Goal: Check status: Check status

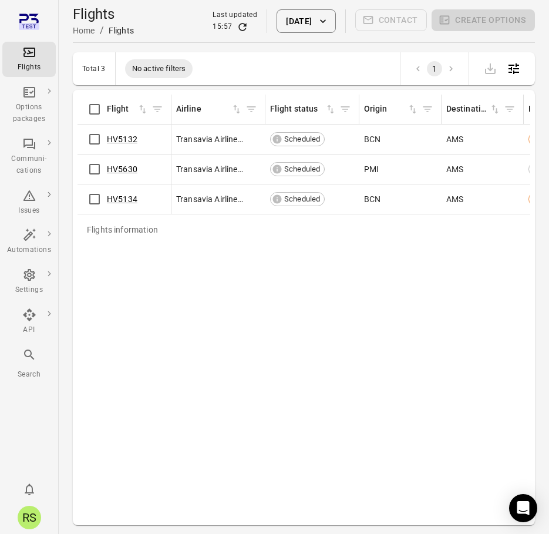
click at [299, 25] on button "[DATE]" at bounding box center [306, 20] width 59 height 23
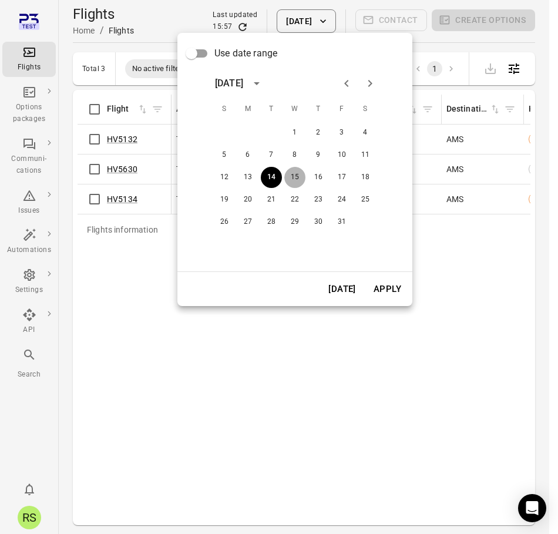
click at [299, 171] on button "15" at bounding box center [294, 177] width 21 height 21
click at [386, 288] on button "Apply" at bounding box center [387, 289] width 41 height 25
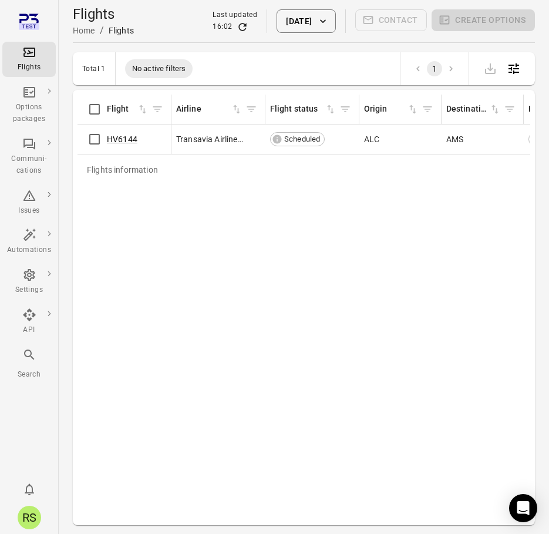
click at [262, 231] on div "Flights information Flight Airline Flight status Origin Destination Has pax Loa…" at bounding box center [304, 308] width 453 height 426
click at [324, 23] on icon "button" at bounding box center [323, 21] width 6 height 4
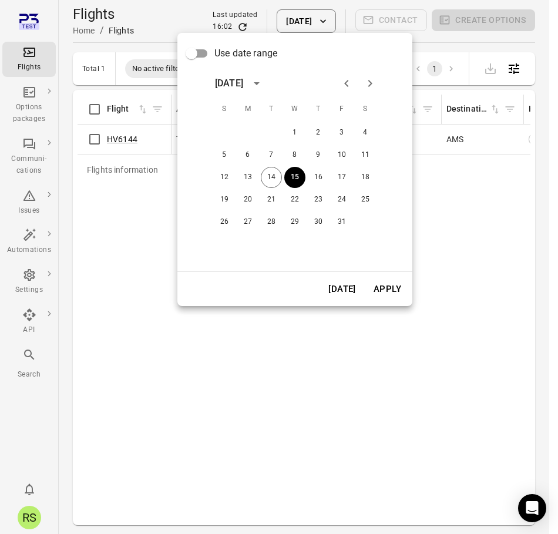
click at [390, 286] on button "Apply" at bounding box center [387, 289] width 41 height 25
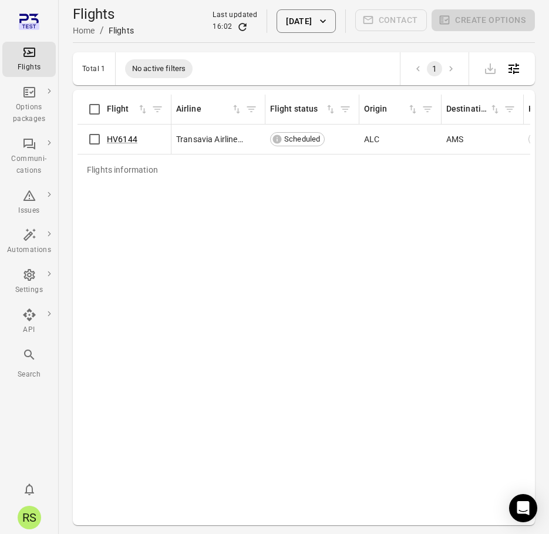
click at [352, 232] on div "Flights information Flight Airline Flight status Origin Destination Has pax Loa…" at bounding box center [304, 308] width 453 height 426
click at [324, 19] on icon "button" at bounding box center [323, 21] width 12 height 12
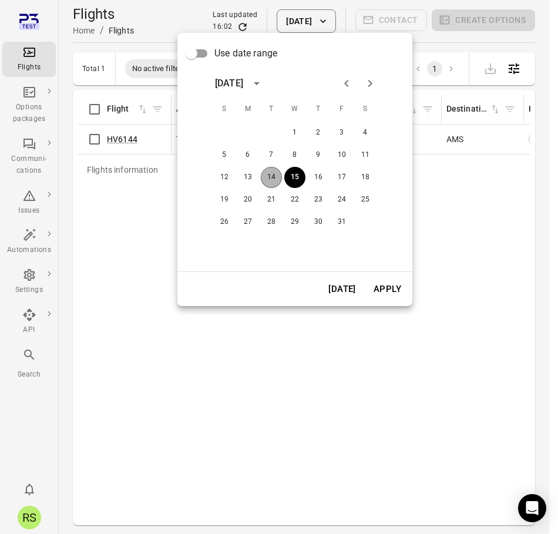
click at [274, 174] on button "14" at bounding box center [271, 177] width 21 height 21
click at [378, 287] on button "Apply" at bounding box center [387, 289] width 41 height 25
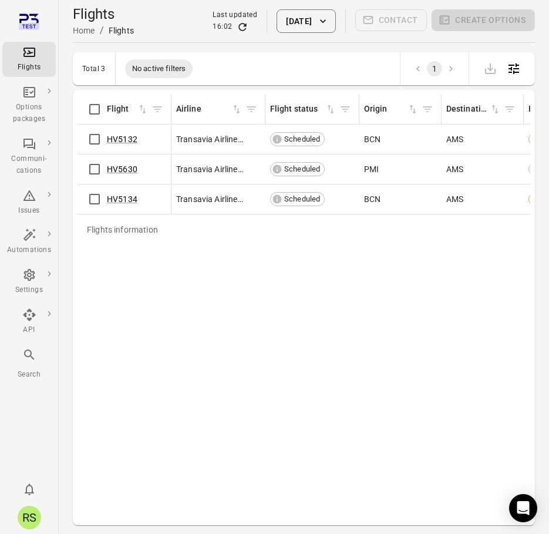
click at [378, 286] on div "Flights information Flight Airline Flight status Origin Destination Has pax Loa…" at bounding box center [304, 308] width 453 height 426
click at [305, 16] on button "[DATE]" at bounding box center [306, 20] width 59 height 23
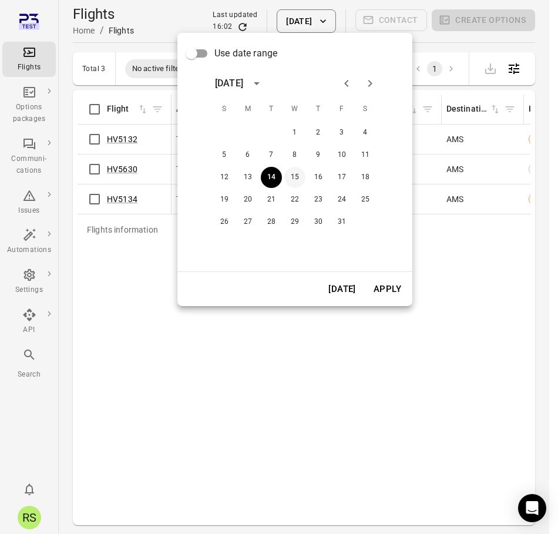
drag, startPoint x: 291, startPoint y: 177, endPoint x: 294, endPoint y: 184, distance: 7.4
click at [290, 177] on button "15" at bounding box center [294, 177] width 21 height 21
click at [381, 290] on button "Apply" at bounding box center [387, 289] width 41 height 25
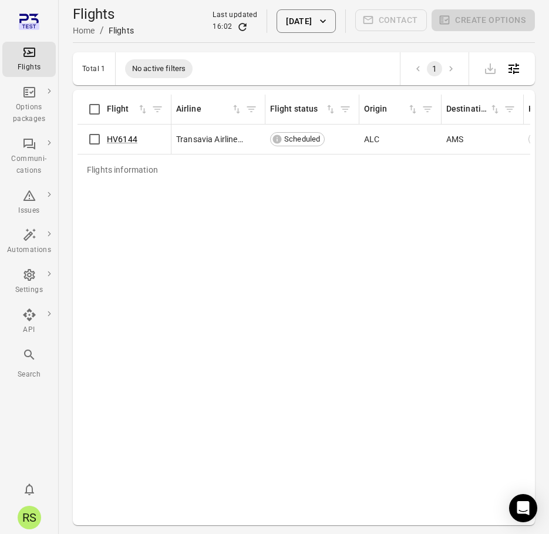
click at [230, 250] on div "Flights information Flight Airline Flight status Origin Destination Has pax Loa…" at bounding box center [304, 308] width 453 height 426
click at [247, 280] on div "Flights information Flight Airline Flight status Origin Destination Has pax Loa…" at bounding box center [304, 308] width 453 height 426
click at [239, 27] on icon "Refresh data" at bounding box center [243, 27] width 8 height 8
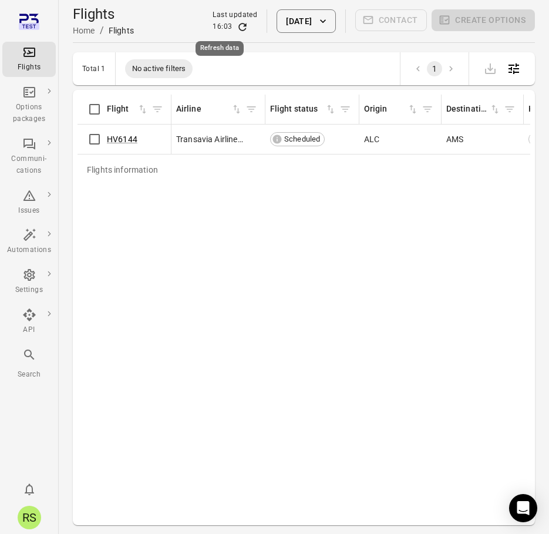
click at [239, 27] on icon "Refresh data" at bounding box center [243, 27] width 8 height 8
click at [237, 26] on icon "Refresh data" at bounding box center [243, 27] width 12 height 12
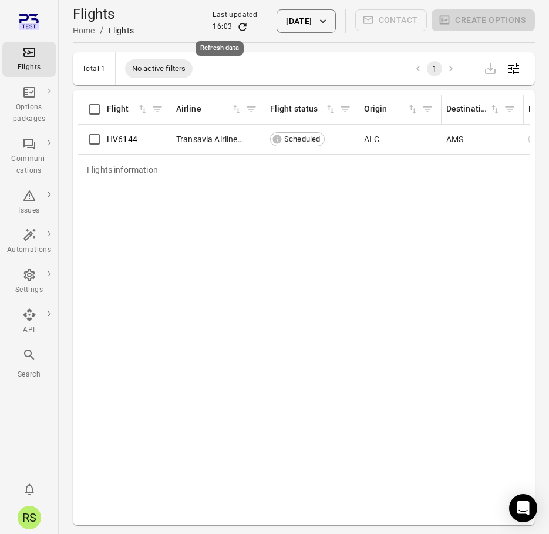
click at [237, 26] on icon "Refresh data" at bounding box center [243, 27] width 12 height 12
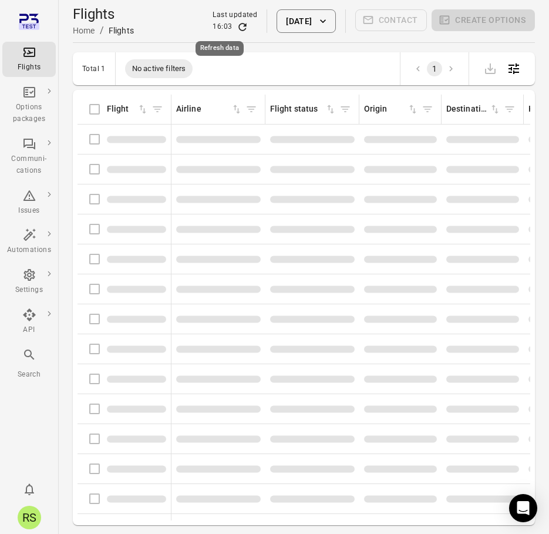
click at [237, 26] on icon "Refresh data" at bounding box center [243, 27] width 12 height 12
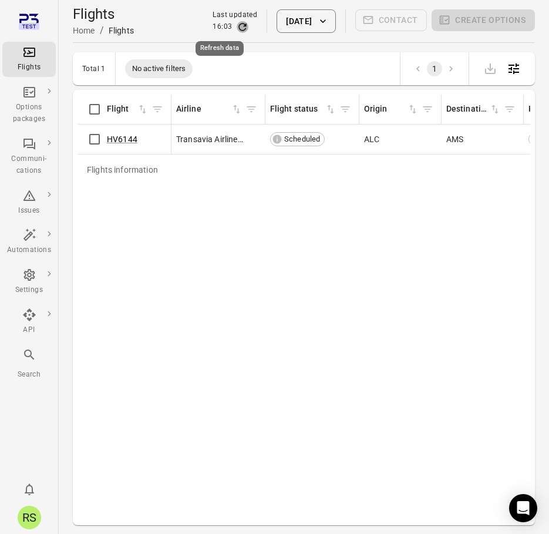
click at [237, 26] on icon "Refresh data" at bounding box center [243, 27] width 12 height 12
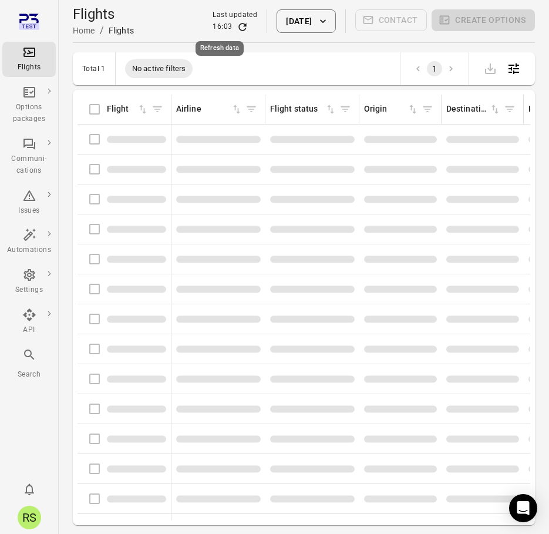
click at [237, 26] on icon "Refresh data" at bounding box center [243, 27] width 12 height 12
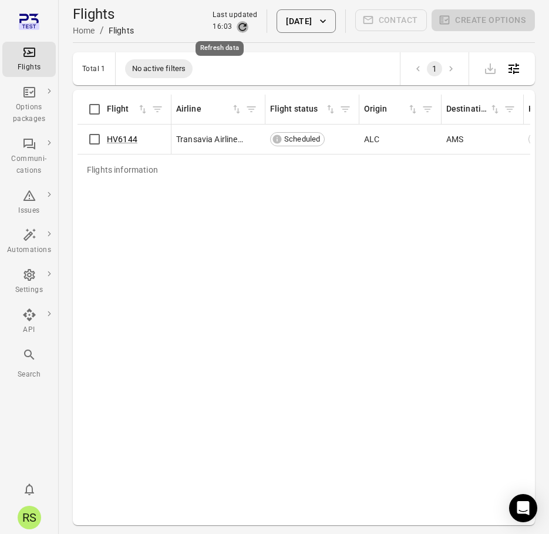
click at [237, 26] on icon "Refresh data" at bounding box center [243, 27] width 12 height 12
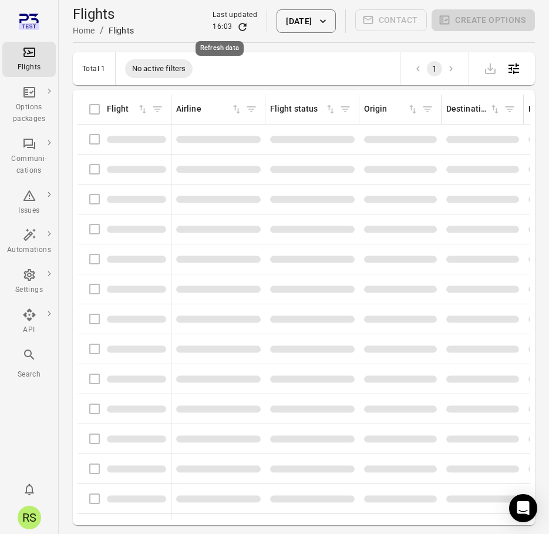
click at [237, 26] on icon "Refresh data" at bounding box center [243, 27] width 12 height 12
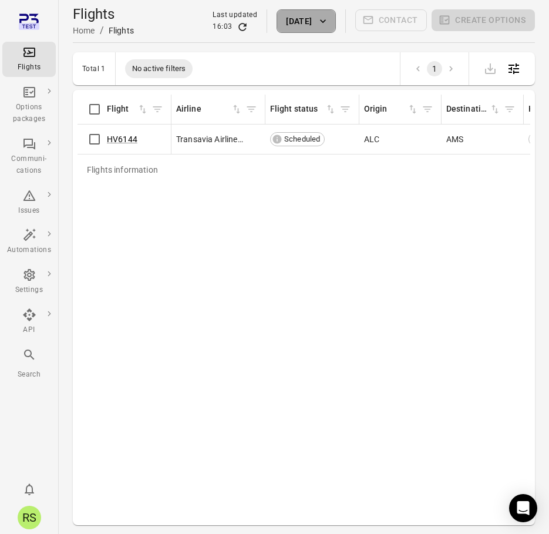
click at [288, 22] on button "[DATE]" at bounding box center [306, 20] width 59 height 23
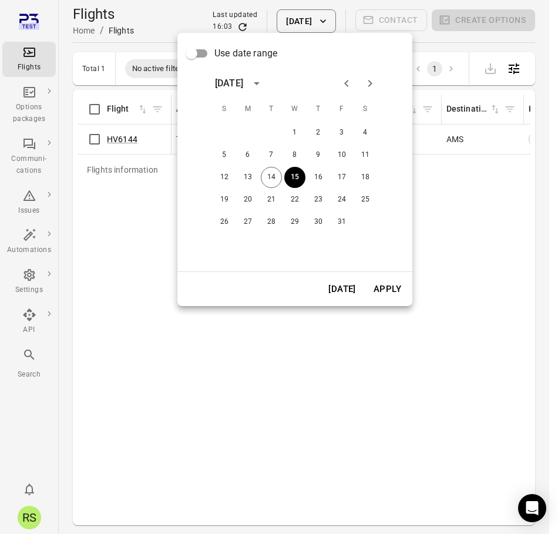
click at [288, 22] on div at bounding box center [279, 267] width 558 height 534
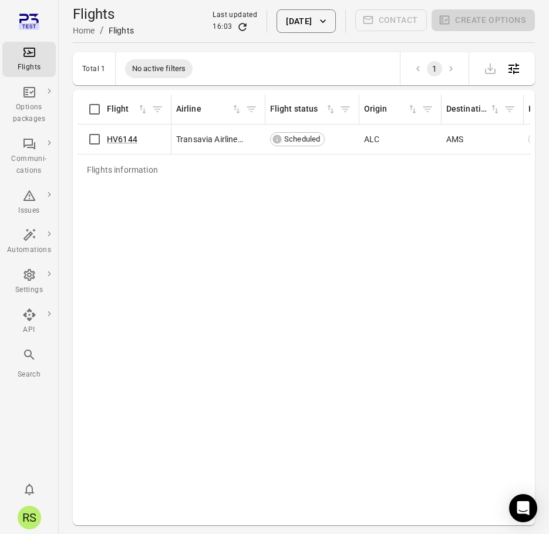
click at [444, 261] on div "Flights information Flight Airline Flight status Origin Destination Has pax Loa…" at bounding box center [304, 308] width 453 height 426
click at [33, 12] on icon "Main navigation" at bounding box center [29, 22] width 21 height 21
click at [237, 28] on icon "Refresh data" at bounding box center [243, 27] width 12 height 12
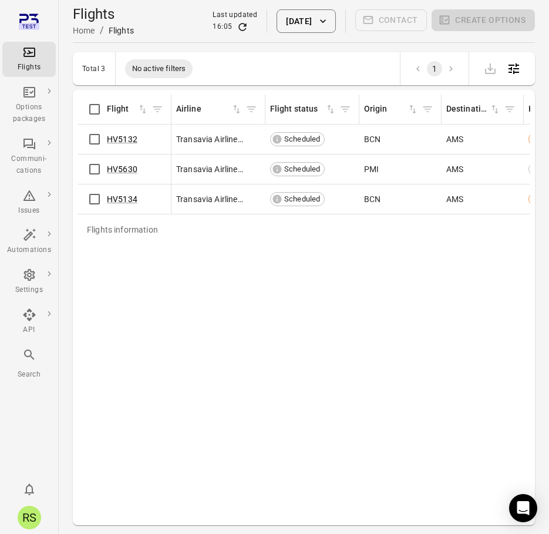
click at [326, 19] on icon "button" at bounding box center [323, 21] width 12 height 12
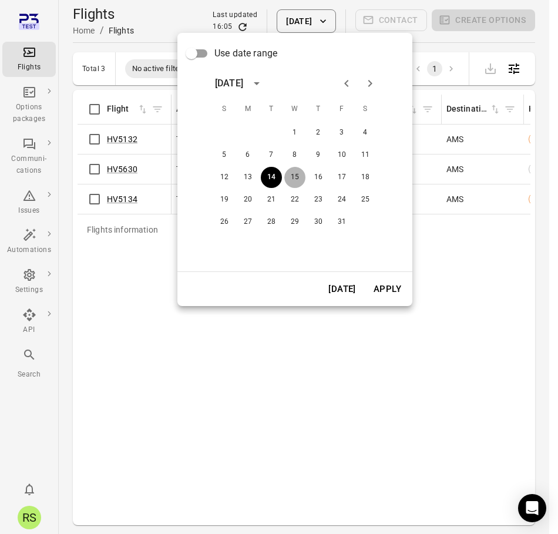
click at [302, 177] on button "15" at bounding box center [294, 177] width 21 height 21
click at [394, 293] on button "Apply" at bounding box center [387, 289] width 41 height 25
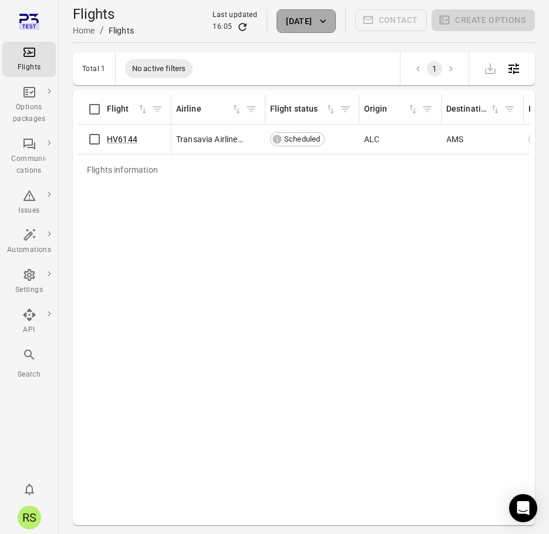
click at [314, 14] on button "[DATE]" at bounding box center [306, 20] width 59 height 23
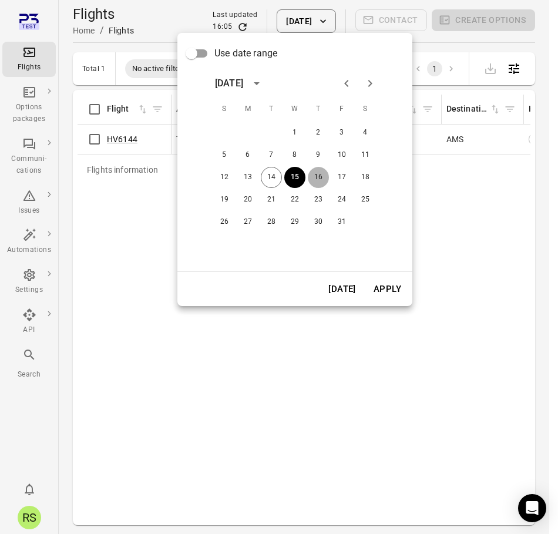
click at [317, 176] on button "16" at bounding box center [318, 177] width 21 height 21
click at [402, 297] on button "Apply" at bounding box center [387, 289] width 41 height 25
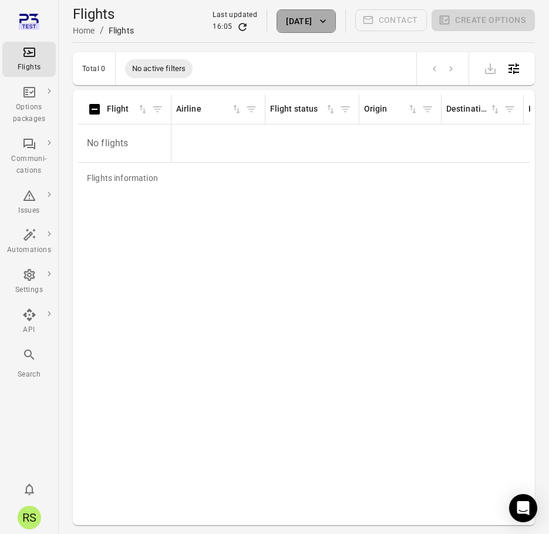
click at [299, 17] on button "16 Oct 2025" at bounding box center [306, 20] width 59 height 23
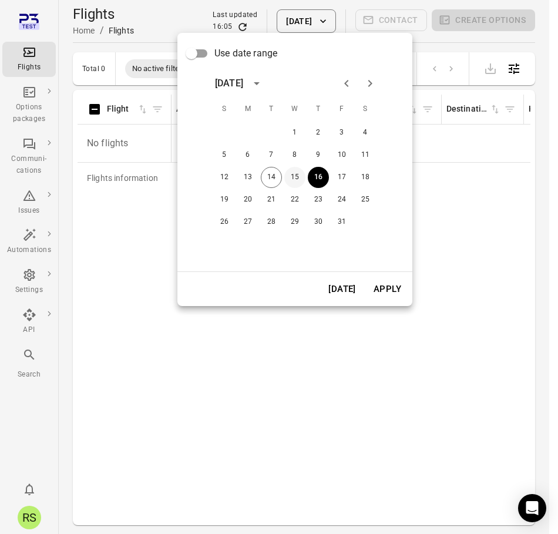
click at [299, 173] on button "15" at bounding box center [294, 177] width 21 height 21
click at [393, 289] on button "Apply" at bounding box center [387, 289] width 41 height 25
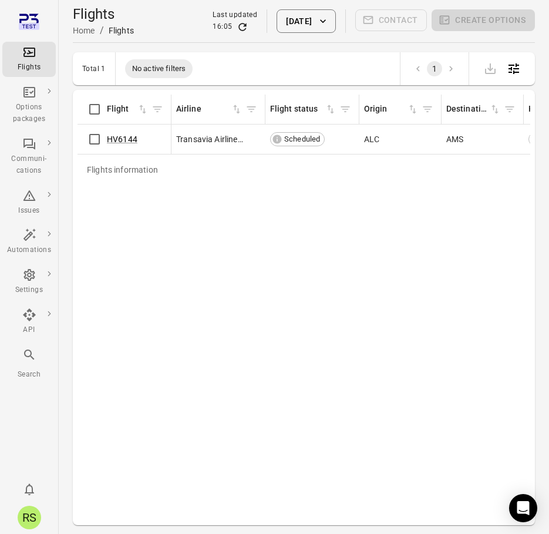
click at [383, 257] on div "Flights information Flight Airline Flight status Origin Destination Has pax Loa…" at bounding box center [304, 308] width 453 height 426
click at [239, 26] on icon "Refresh data" at bounding box center [243, 27] width 8 height 8
click at [325, 298] on div "Flights information Flight Airline Flight status Origin Destination Has pax Loa…" at bounding box center [304, 308] width 453 height 426
click at [239, 24] on icon "Refresh data" at bounding box center [243, 27] width 8 height 8
click at [237, 26] on icon "Refresh data" at bounding box center [243, 27] width 12 height 12
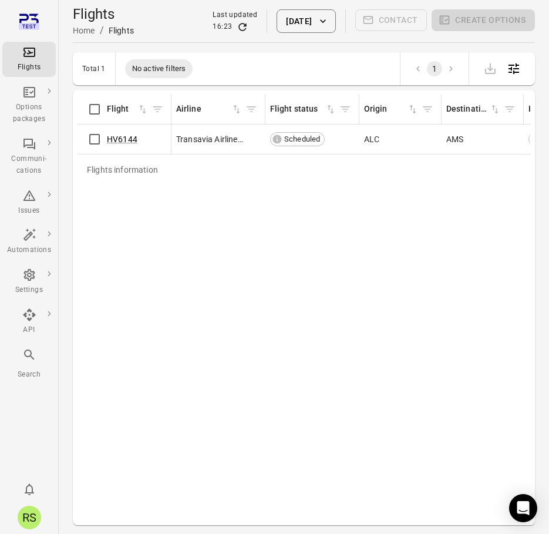
drag, startPoint x: 351, startPoint y: 291, endPoint x: 345, endPoint y: 284, distance: 9.3
click at [351, 291] on div "Flights information Flight Airline Flight status Origin Destination Has pax Loa…" at bounding box center [304, 308] width 453 height 426
click at [26, 56] on icon "Main navigation" at bounding box center [29, 52] width 12 height 9
